Goal: Find specific page/section: Find specific page/section

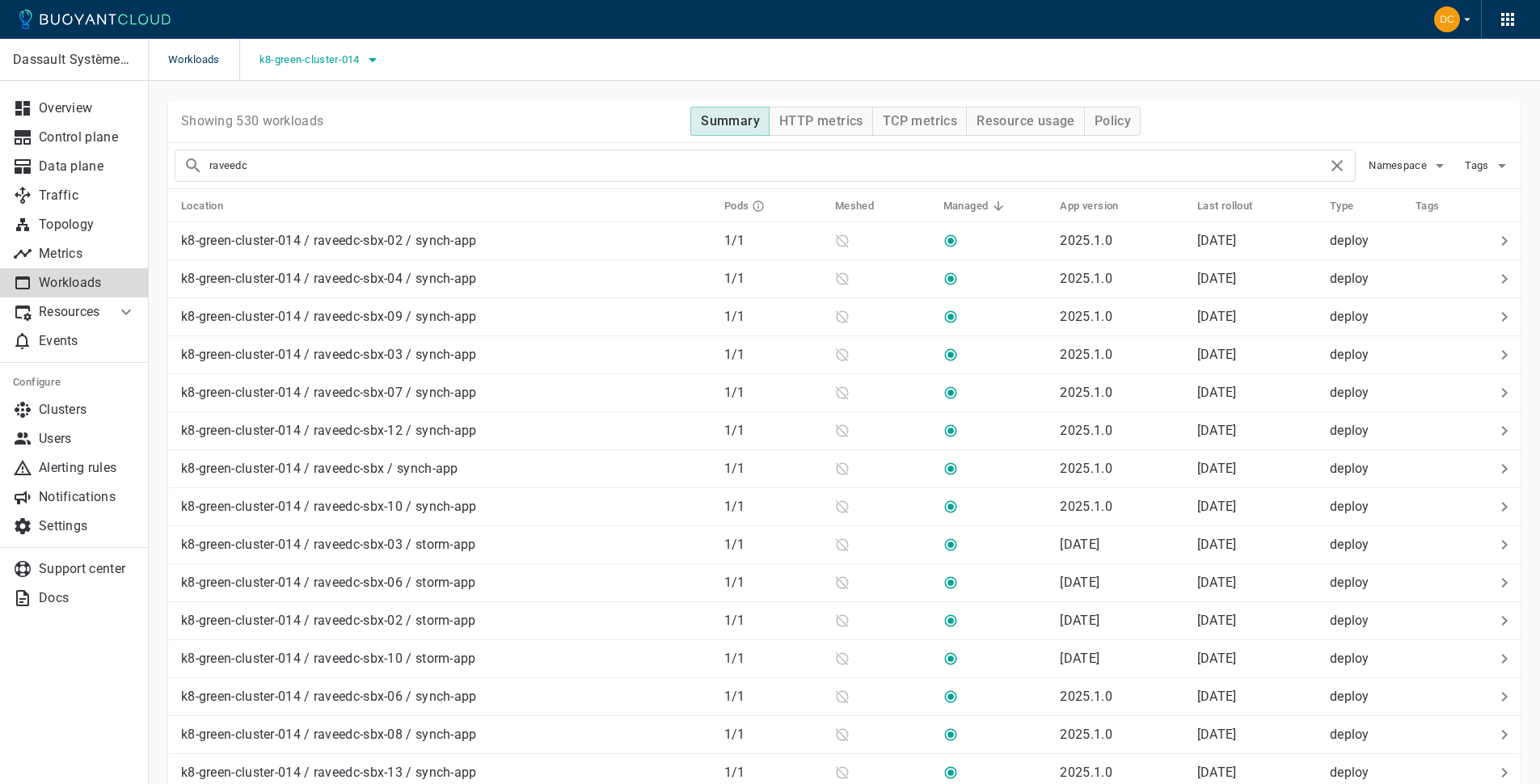
click at [348, 63] on span "k8-green-cluster-014" at bounding box center [311, 60] width 103 height 13
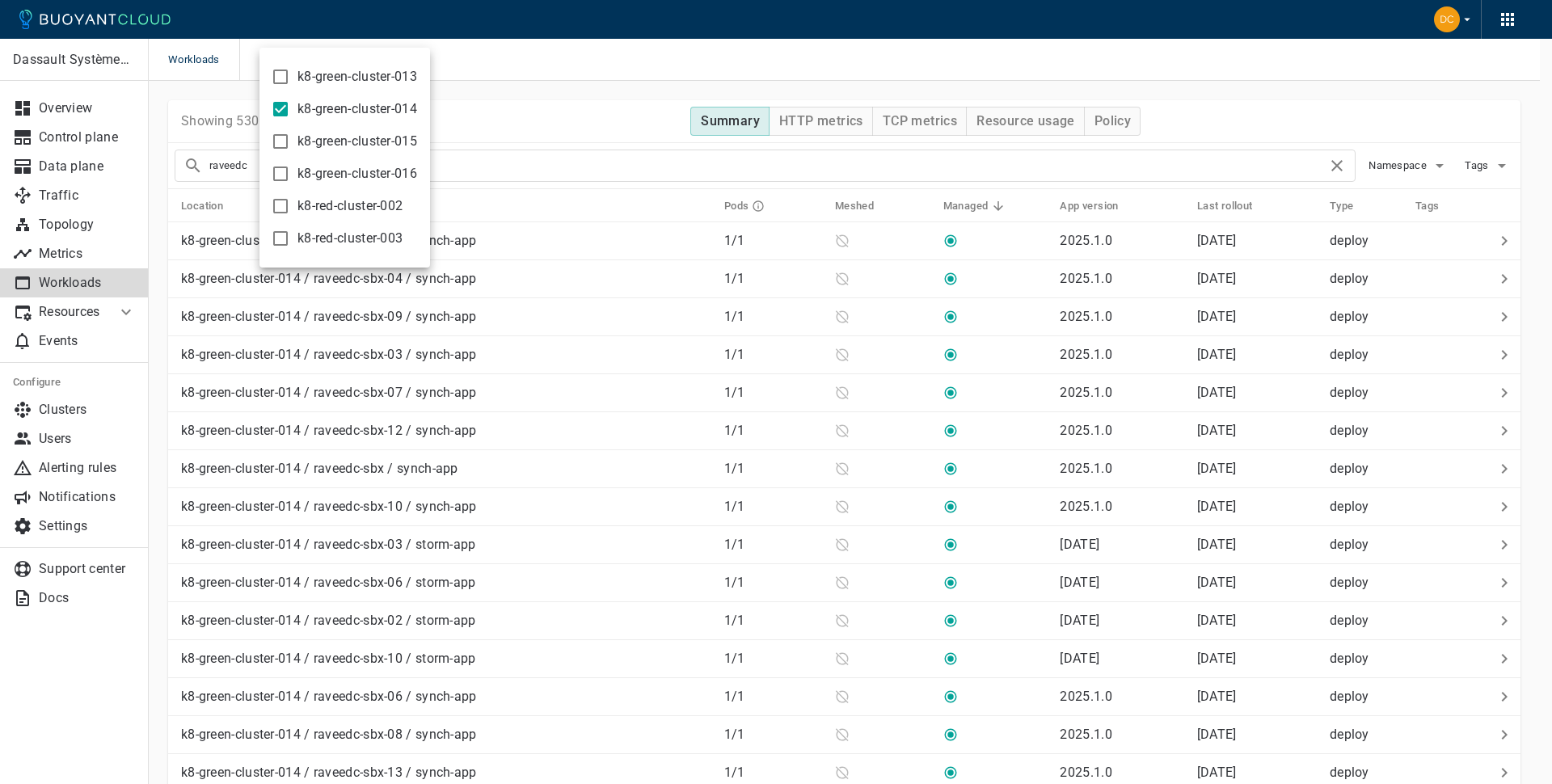
click at [386, 160] on label "k8-green-cluster-016" at bounding box center [340, 173] width 154 height 33
click at [290, 164] on input "k8-green-cluster-016" at bounding box center [280, 173] width 20 height 20
checkbox input "true"
drag, startPoint x: 281, startPoint y: 113, endPoint x: 435, endPoint y: 102, distance: 154.4
click at [281, 113] on input "k8-green-cluster-014" at bounding box center [280, 109] width 20 height 20
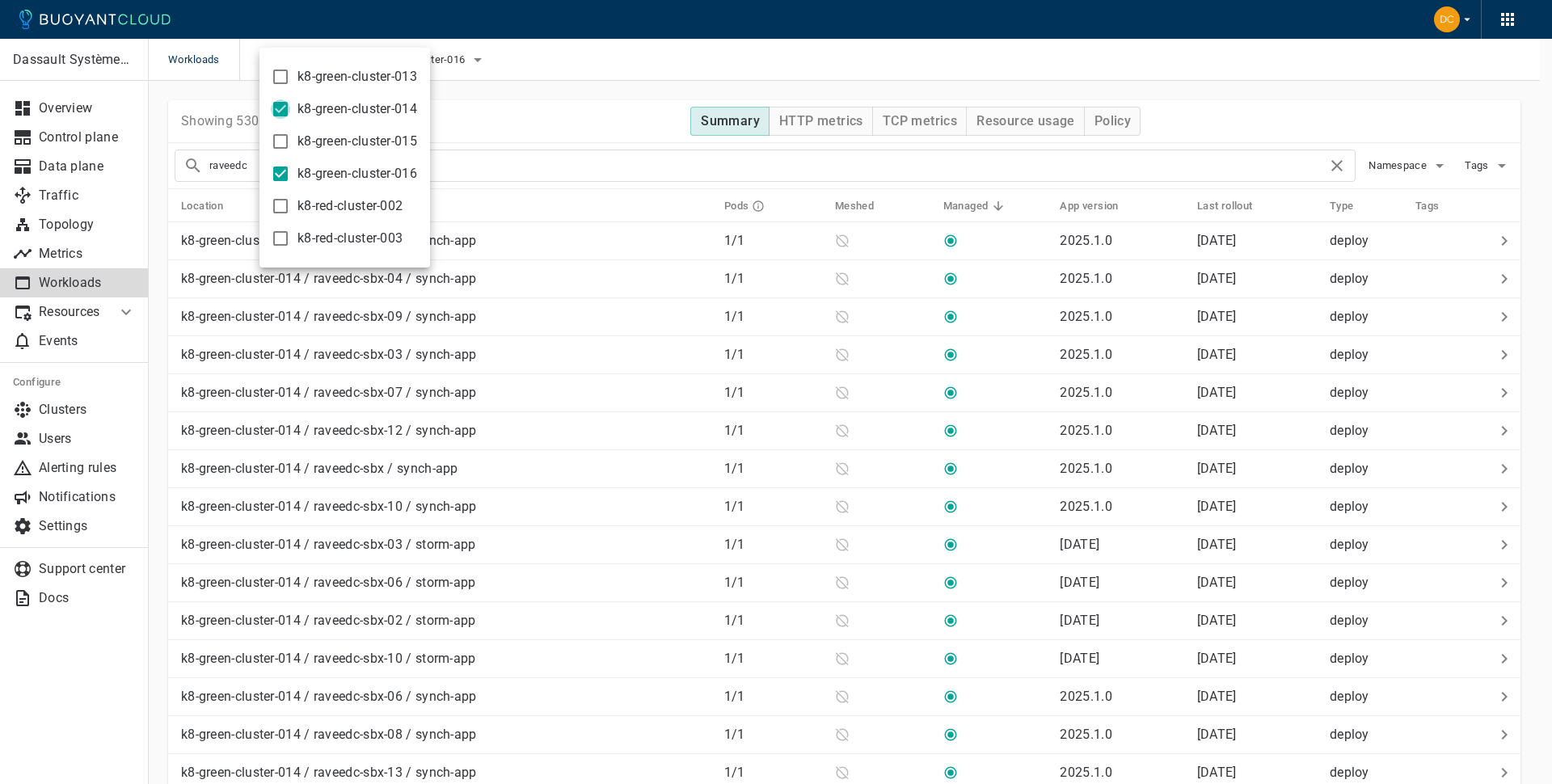
checkbox input "false"
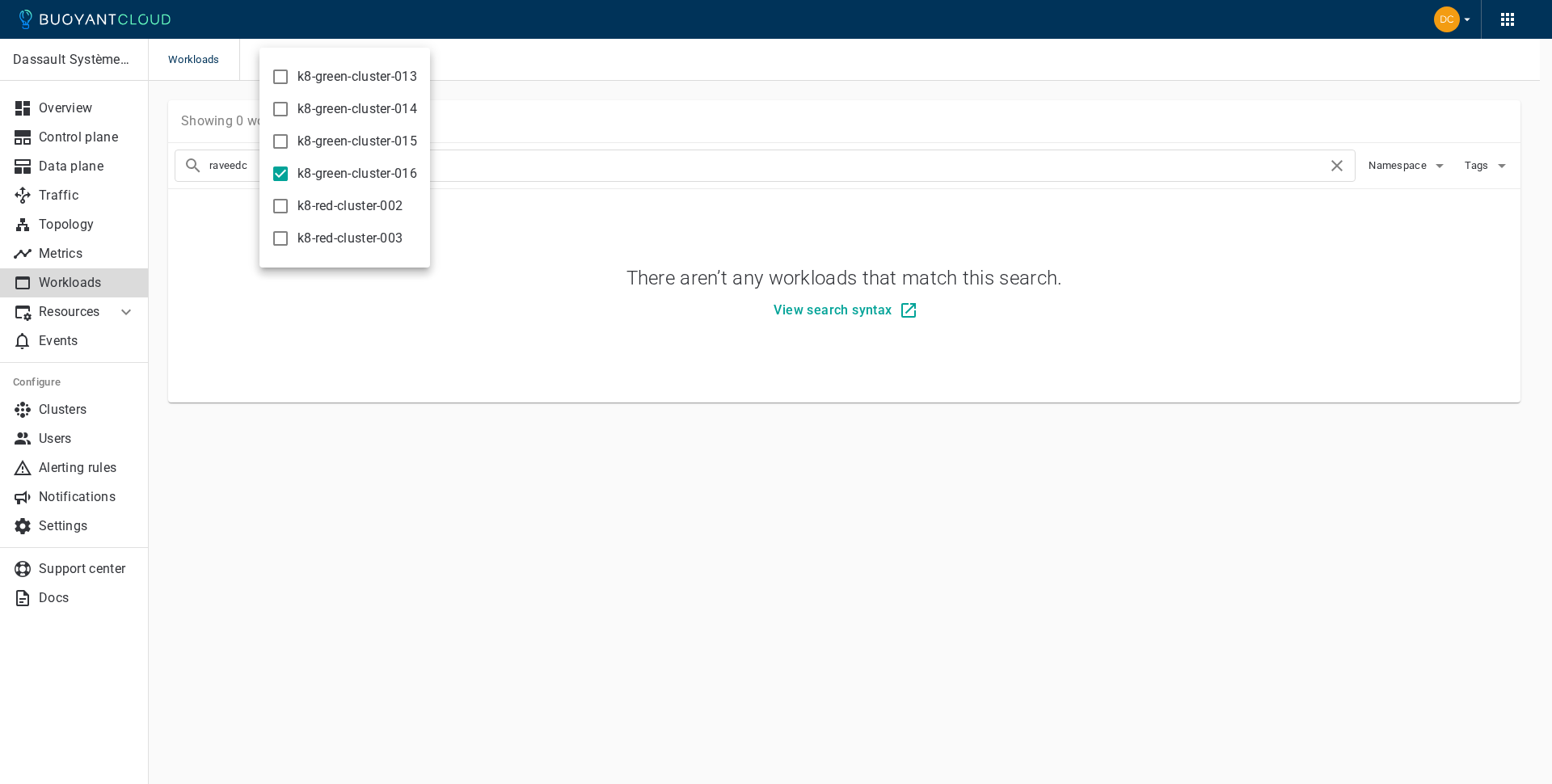
click at [572, 83] on div at bounding box center [776, 392] width 1552 height 784
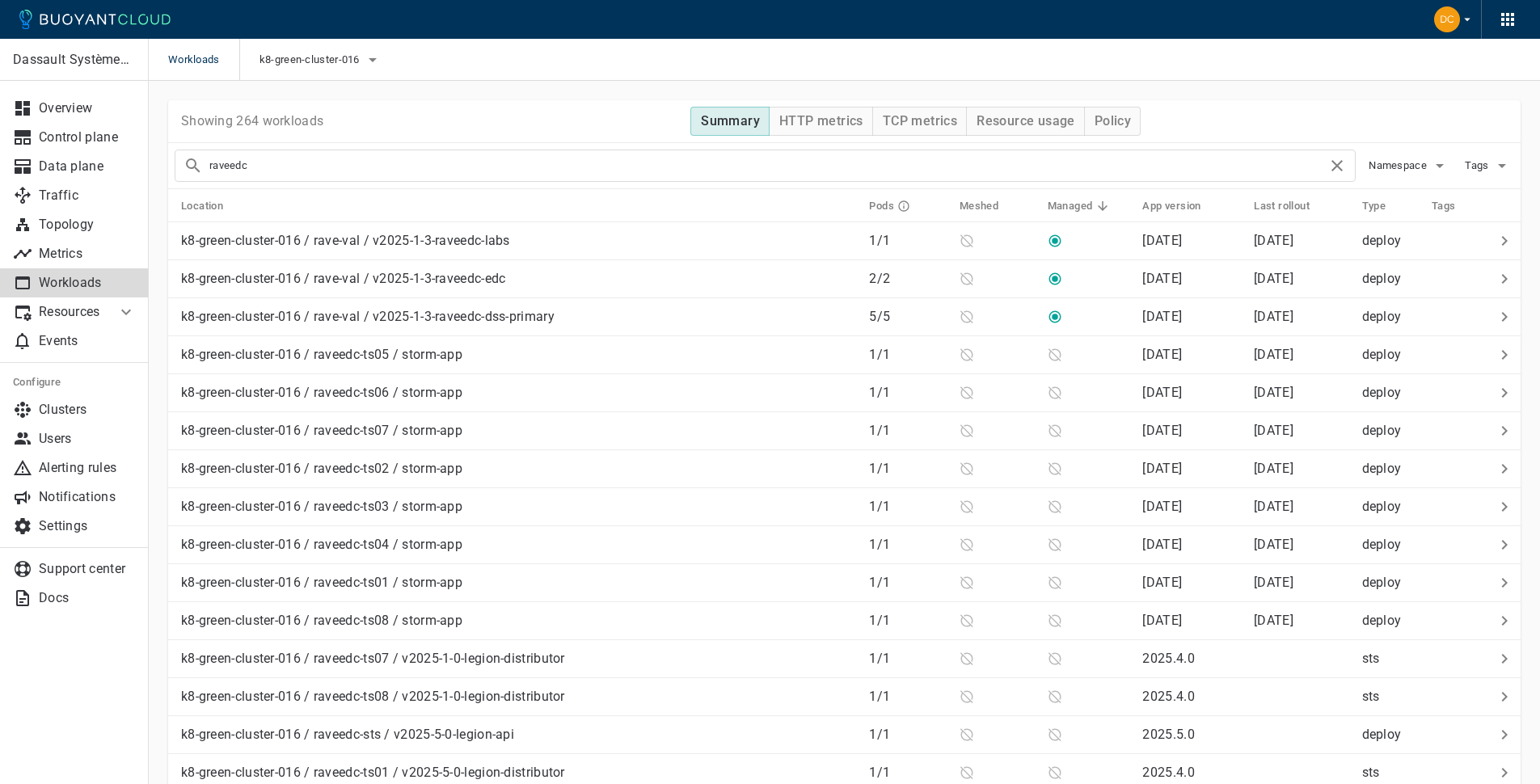
click at [503, 173] on input "raveedc" at bounding box center [768, 166] width 1118 height 22
type input "rave-val"
click at [1059, 195] on th "Managed" at bounding box center [1082, 206] width 96 height 33
click at [1077, 208] on h5 "Managed" at bounding box center [1070, 206] width 46 height 13
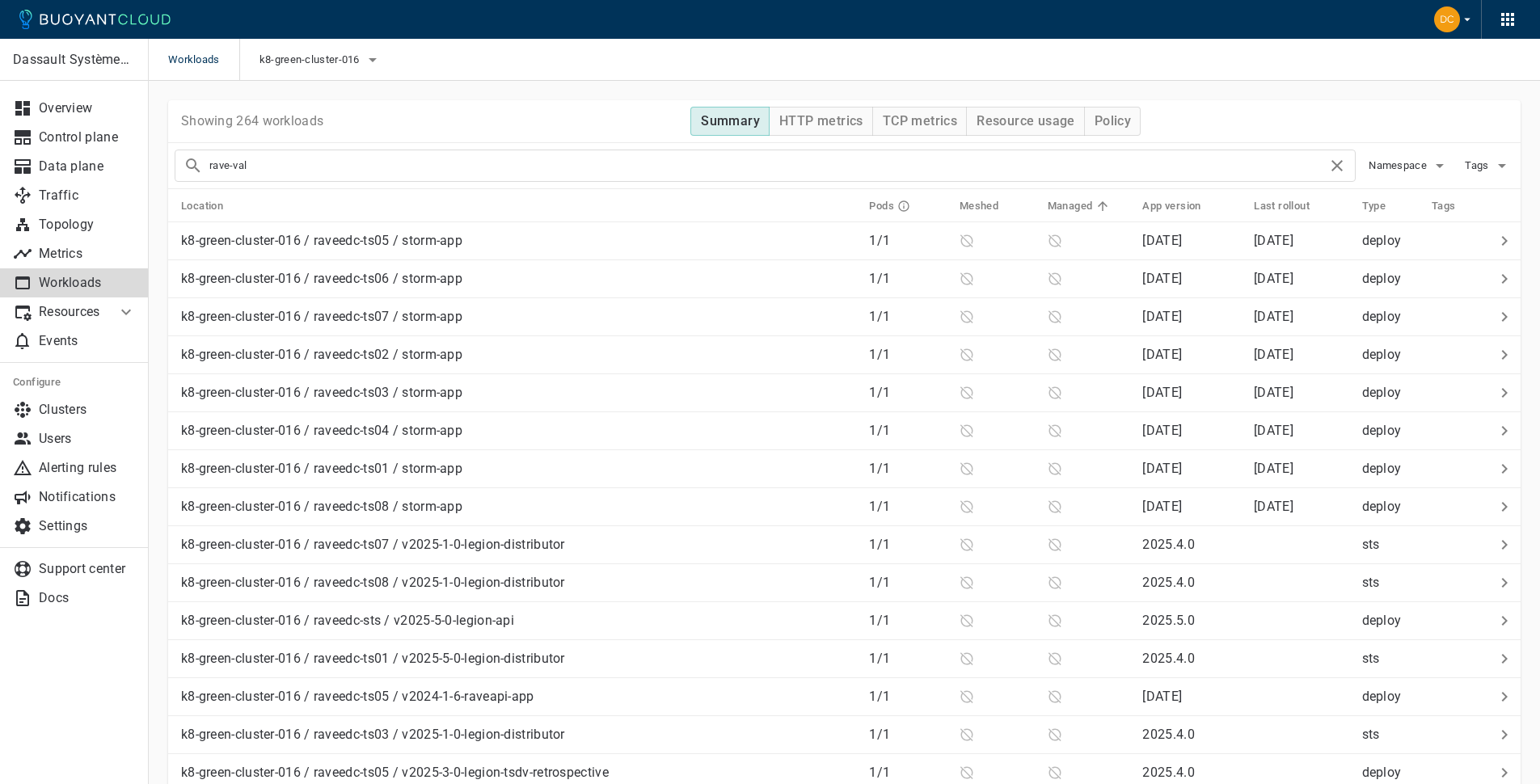
click at [1077, 208] on h5 "Managed" at bounding box center [1070, 206] width 46 height 13
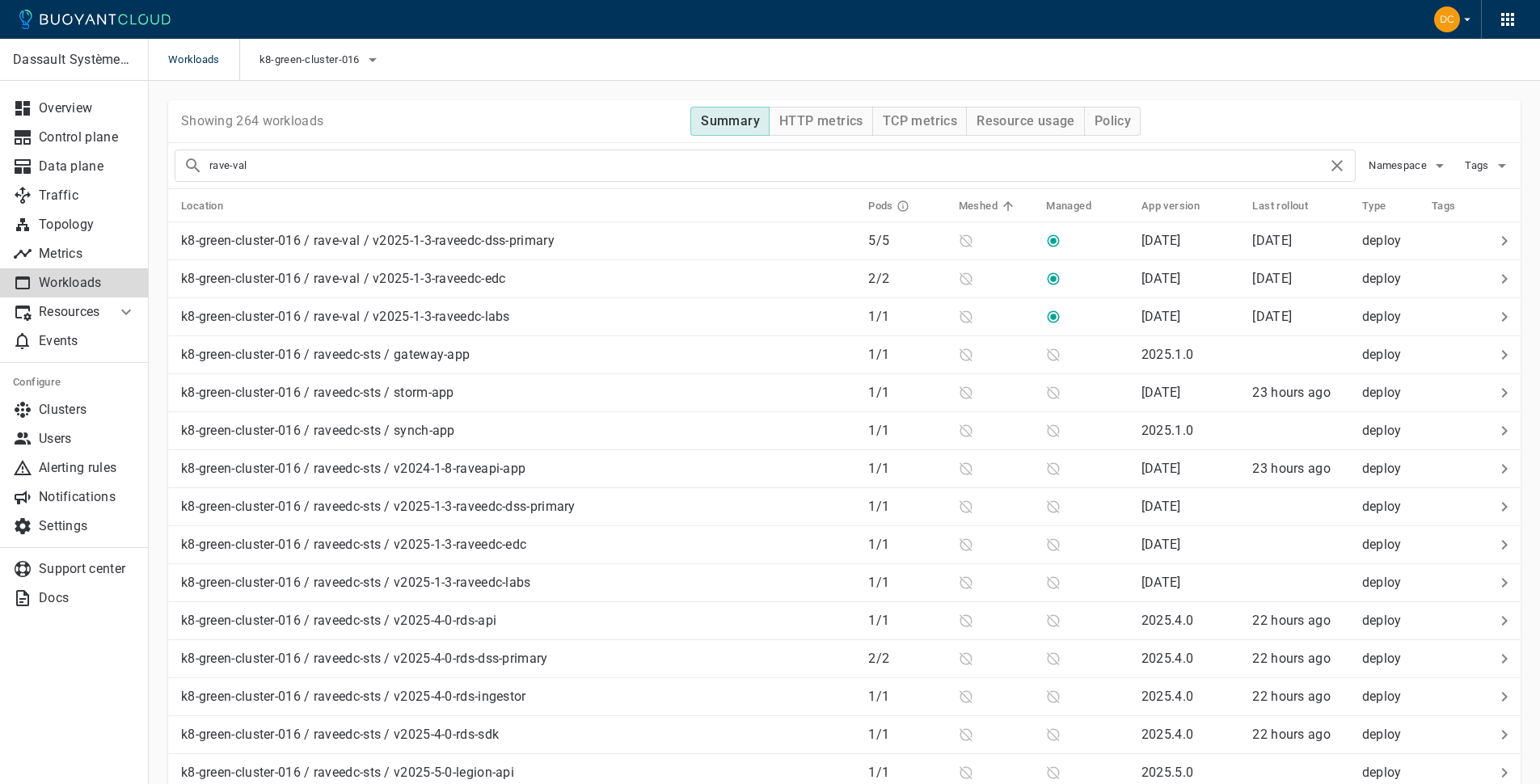
click at [996, 206] on h5 "Meshed" at bounding box center [978, 206] width 39 height 13
click at [730, 176] on input "rave-val" at bounding box center [768, 166] width 1118 height 22
click at [1240, 58] on div "Workloads k8-green-cluster-016" at bounding box center [844, 60] width 1391 height 42
click at [398, 216] on th "Location" at bounding box center [512, 206] width 687 height 33
click at [204, 203] on h5 "Location" at bounding box center [202, 206] width 42 height 13
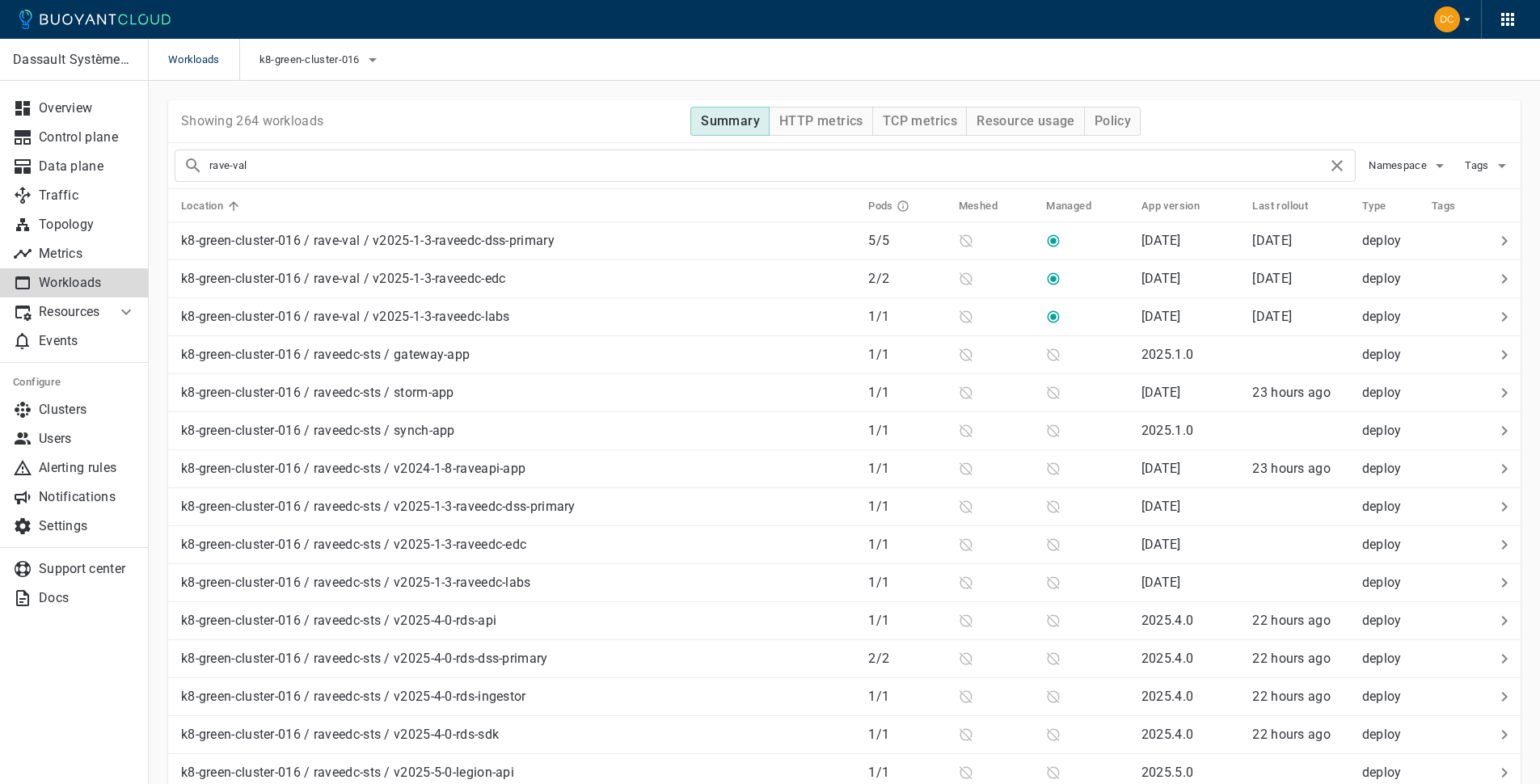
click at [205, 204] on h5 "Location" at bounding box center [202, 206] width 42 height 13
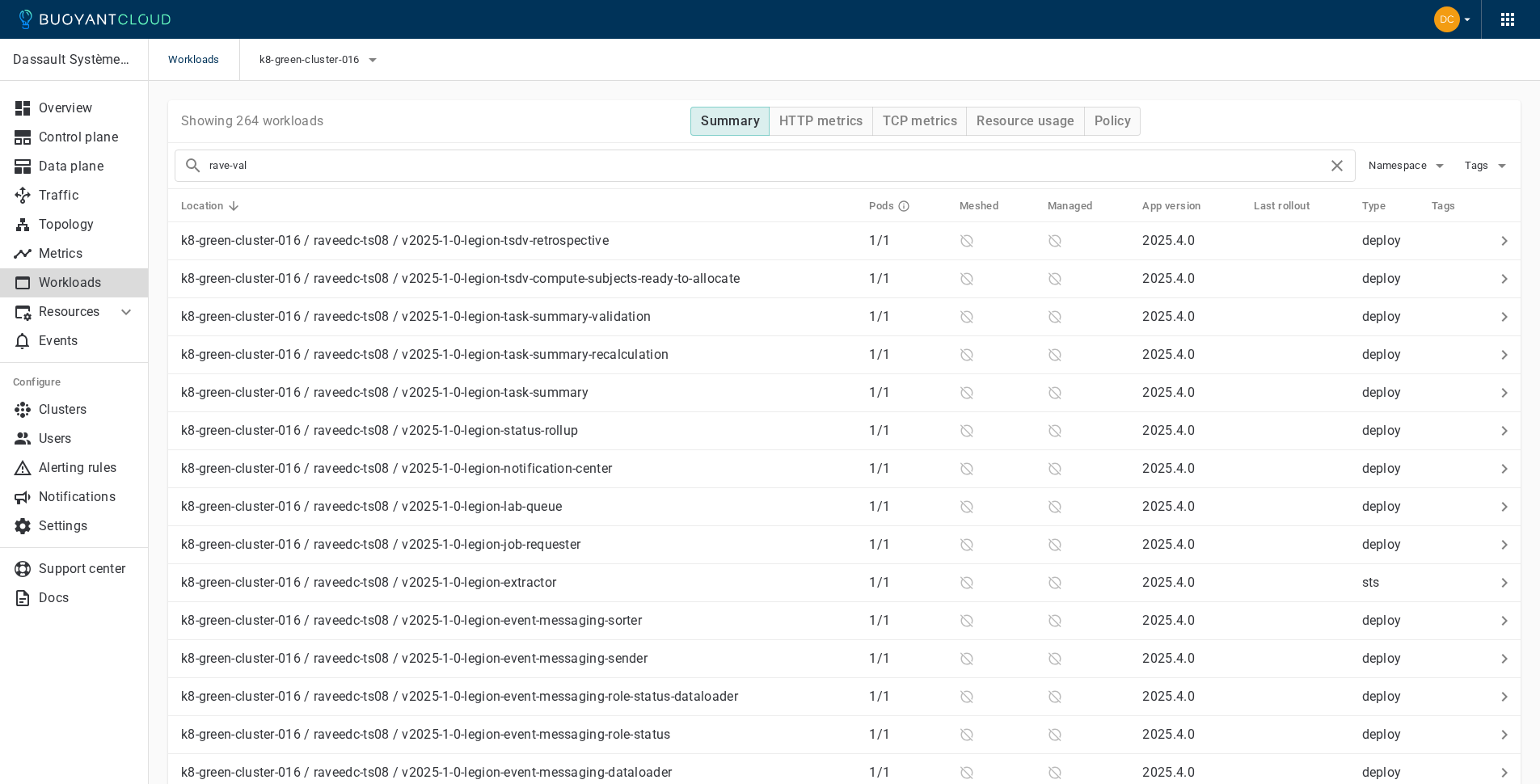
click at [205, 204] on h5 "Location" at bounding box center [202, 206] width 42 height 13
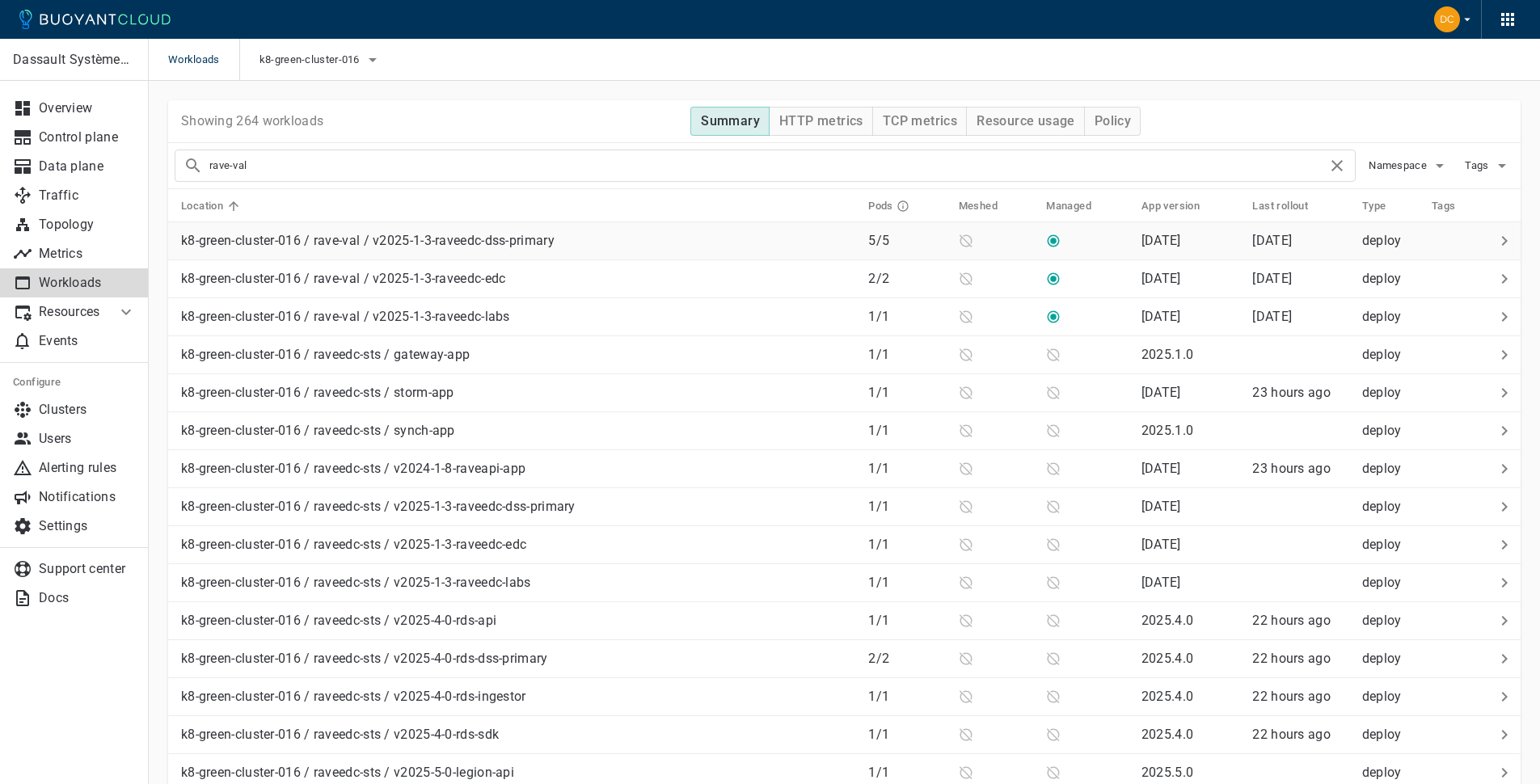
click at [346, 242] on p "k8-green-cluster-016 / rave-val / v2025-1-3-raveedc-dss-primary" at bounding box center [368, 240] width 373 height 16
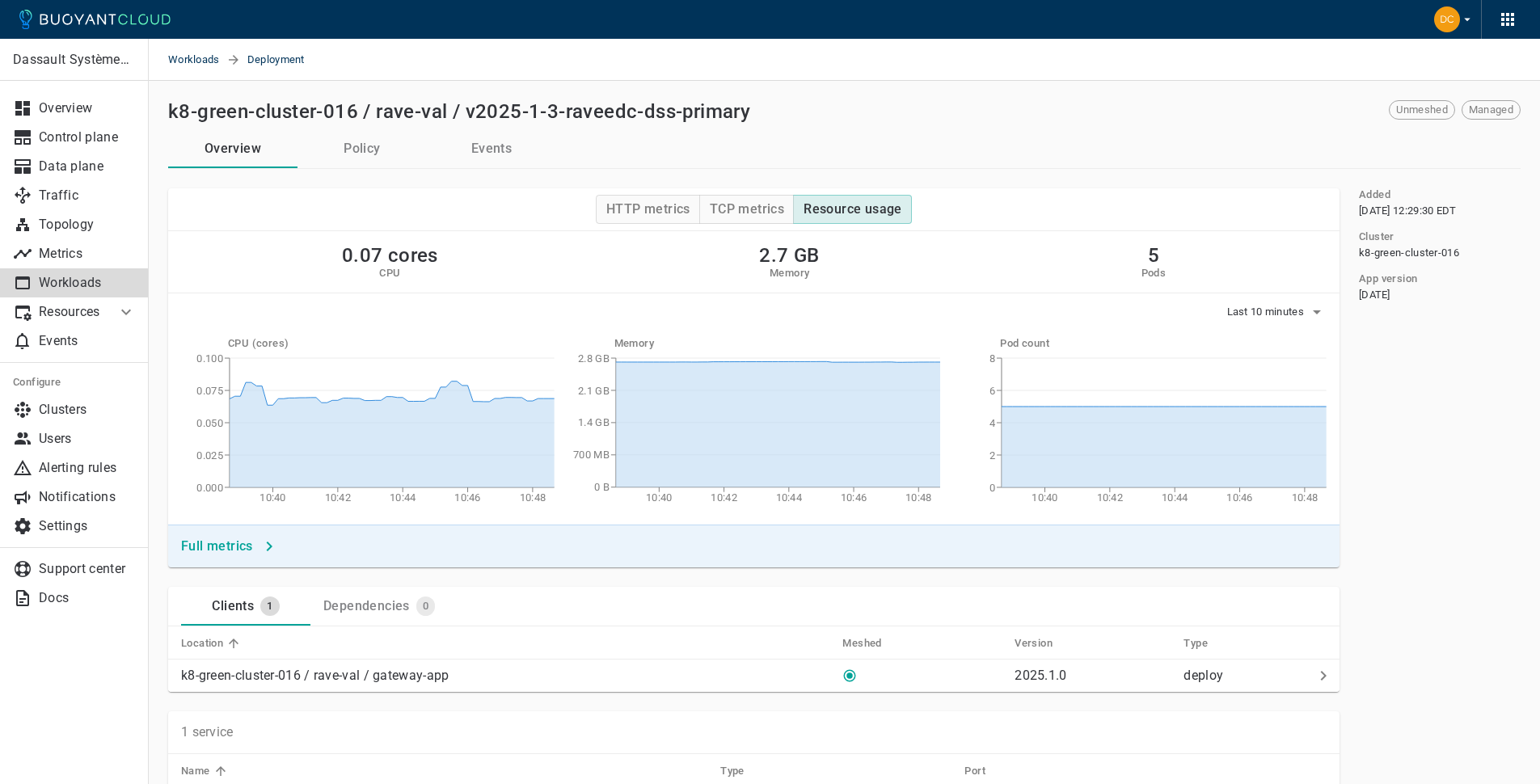
click at [56, 283] on p "Workloads" at bounding box center [87, 282] width 97 height 16
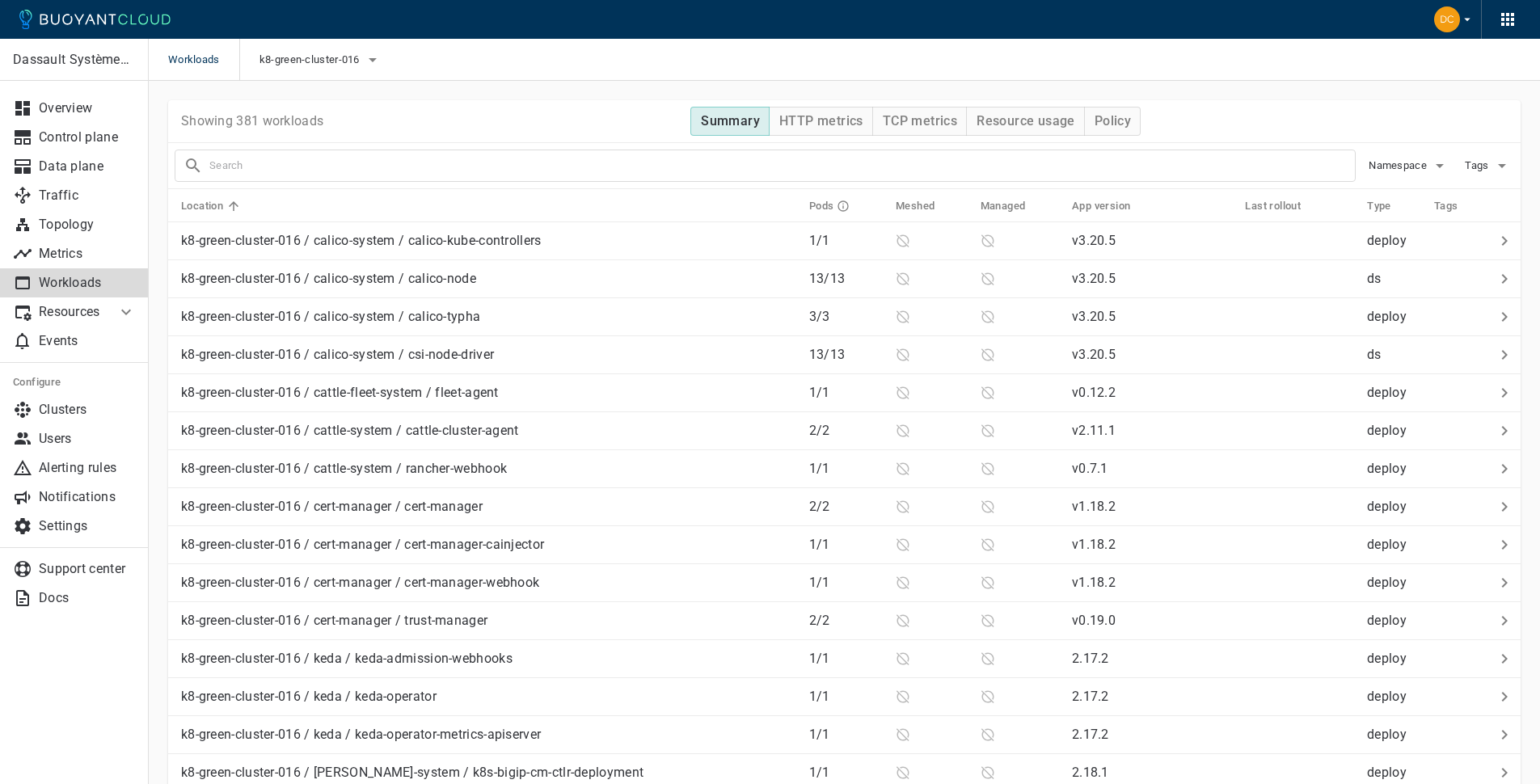
click at [385, 151] on div at bounding box center [765, 166] width 1181 height 33
click at [412, 172] on input "text" at bounding box center [782, 166] width 1145 height 22
type input "rave-val"
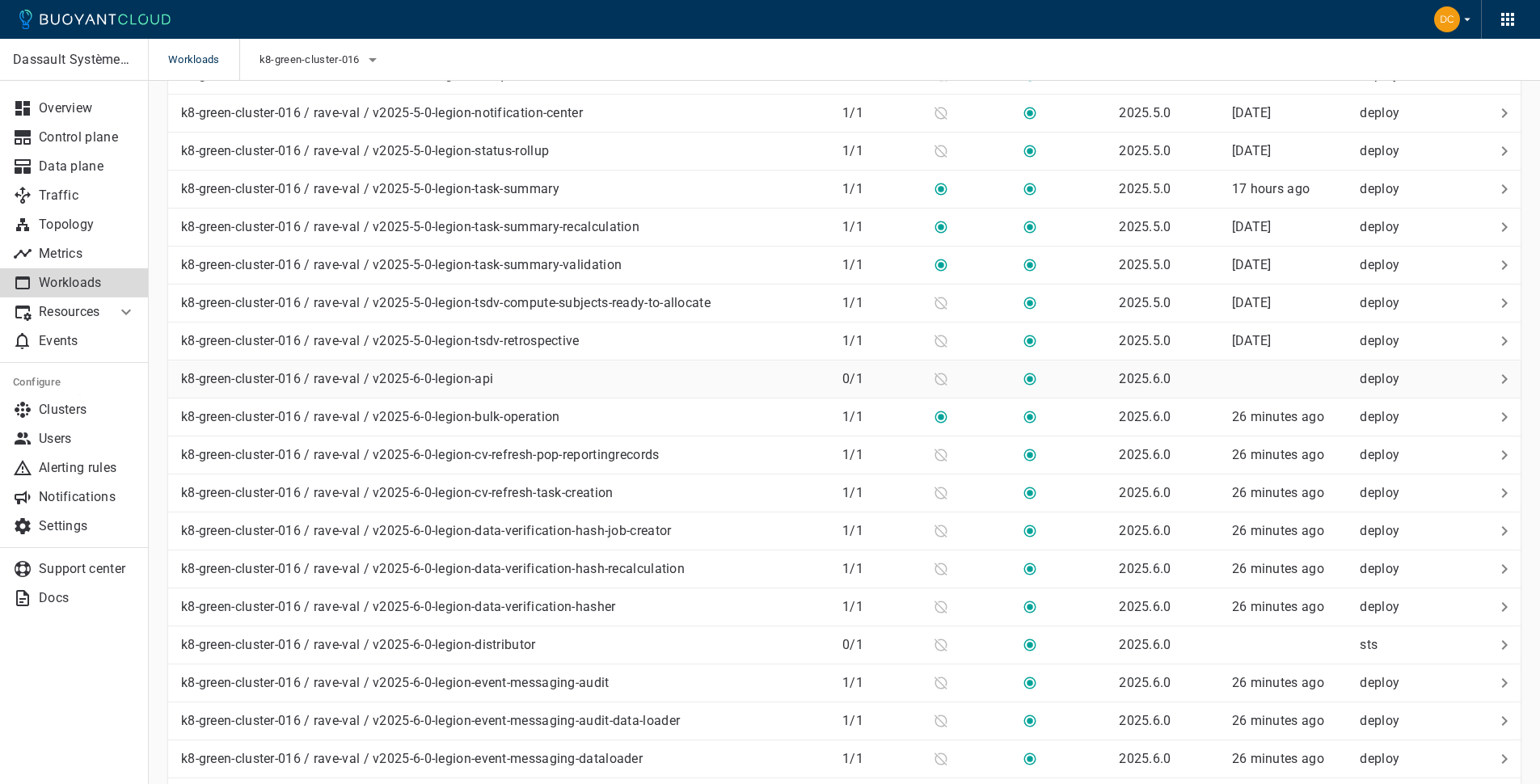
scroll to position [1345, 0]
click at [979, 370] on td at bounding box center [965, 378] width 89 height 38
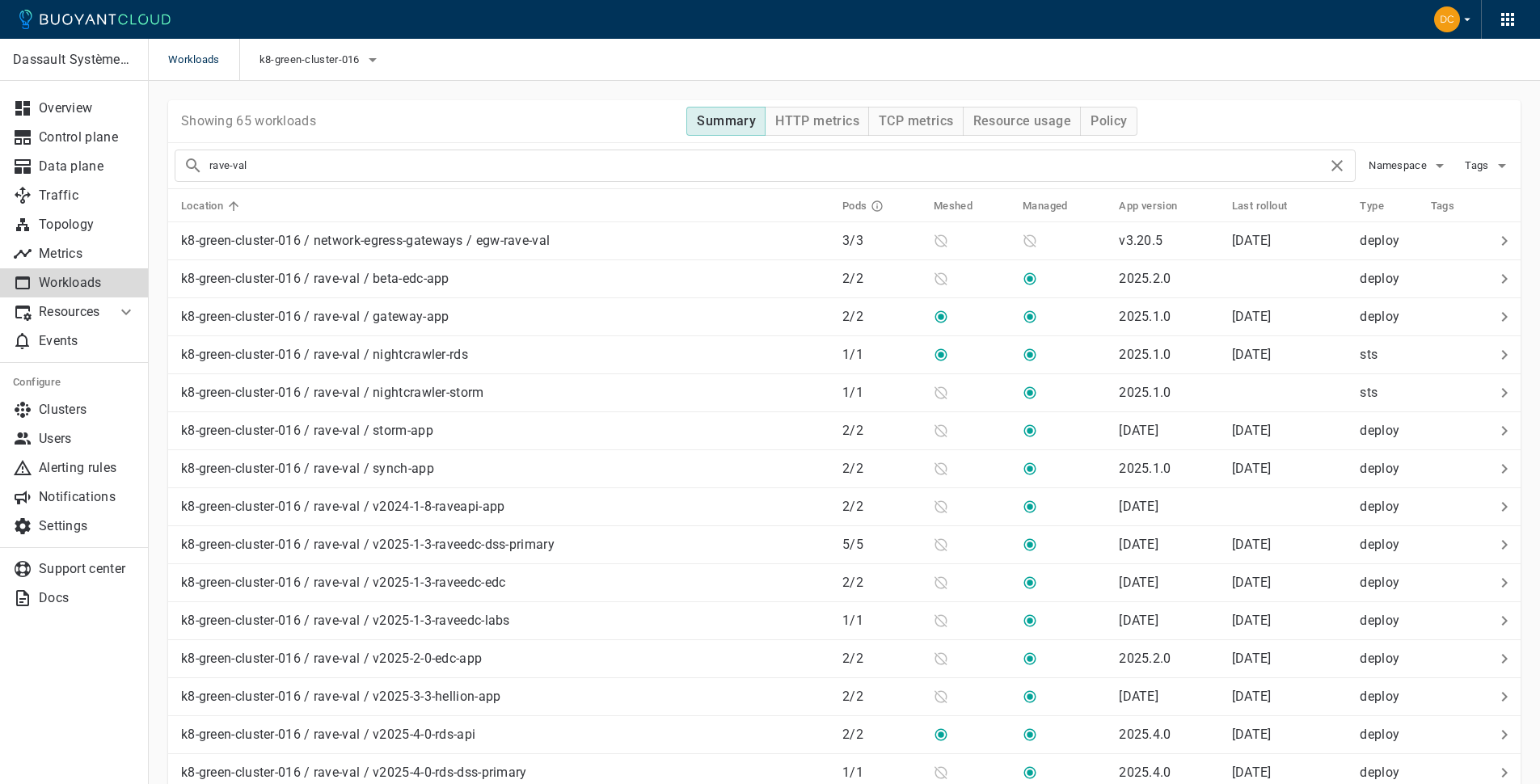
scroll to position [1345, 0]
